Goal: Book appointment/travel/reservation

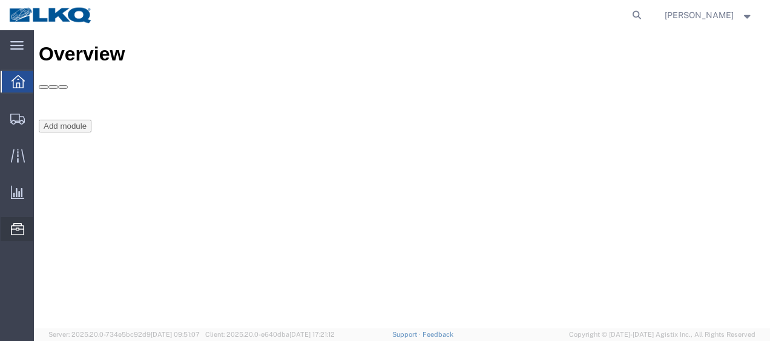
click at [0, 0] on span "Location Appointment" at bounding box center [0, 0] width 0 height 0
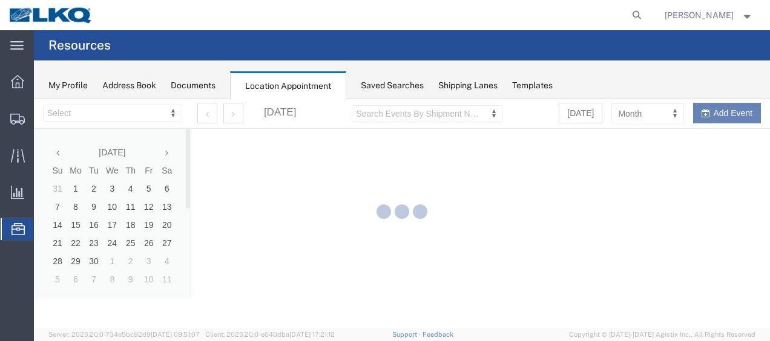
select select "27578"
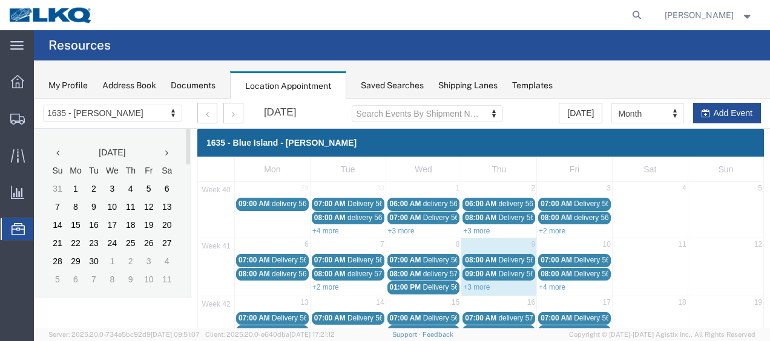
click at [166, 155] on icon at bounding box center [166, 153] width 3 height 8
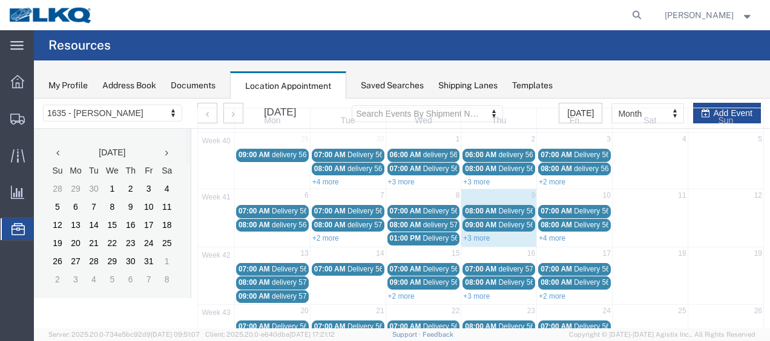
scroll to position [61, 0]
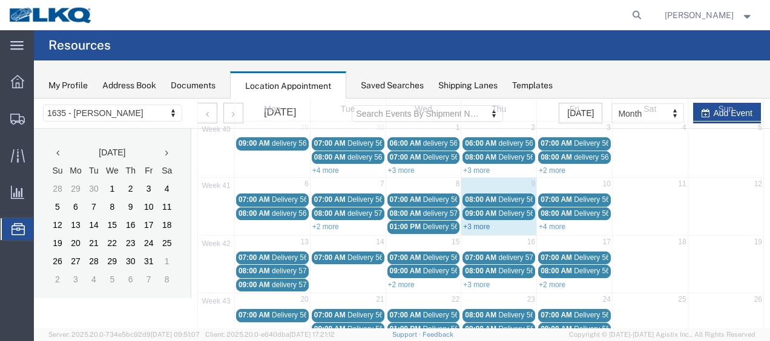
click at [469, 223] on link "+3 more" at bounding box center [476, 227] width 27 height 8
